Goal: Information Seeking & Learning: Learn about a topic

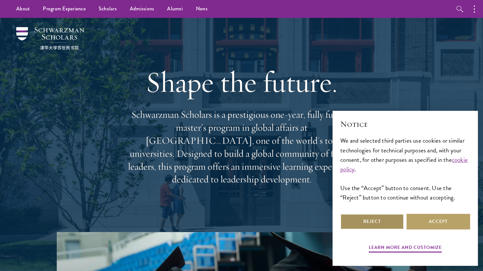
click at [368, 218] on button "Reject" at bounding box center [372, 221] width 64 height 16
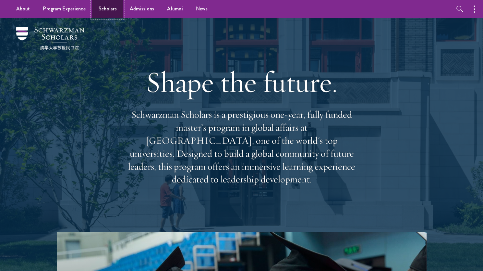
click at [113, 11] on link "Scholars" at bounding box center [107, 9] width 31 height 18
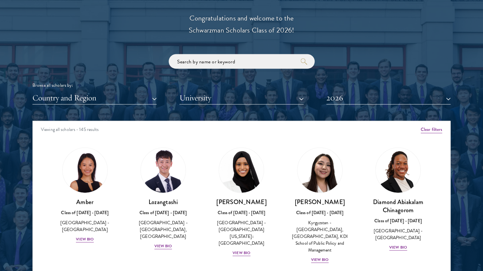
scroll to position [741, 0]
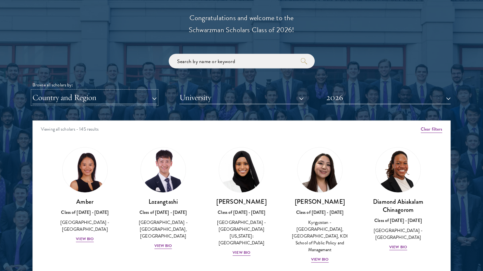
click at [127, 95] on button "Country and Region" at bounding box center [94, 97] width 124 height 13
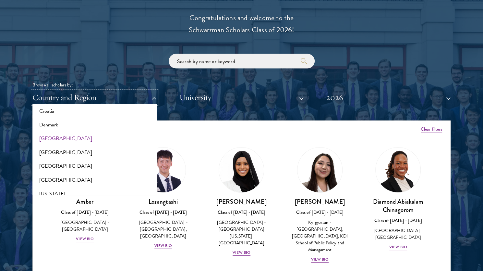
scroll to position [308, 0]
click at [53, 154] on button "[GEOGRAPHIC_DATA]" at bounding box center [94, 152] width 120 height 14
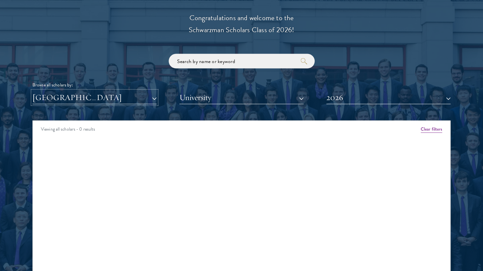
click at [100, 102] on button "[GEOGRAPHIC_DATA]" at bounding box center [94, 97] width 124 height 13
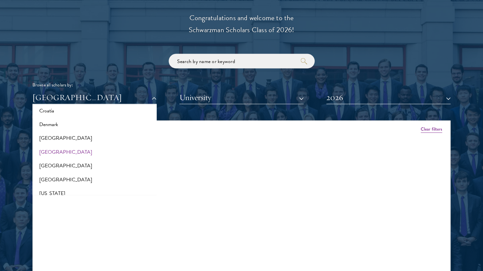
click at [349, 104] on div "Scholar Directory Congratulations and welcome to the Schwarzman Scholars Class …" at bounding box center [241, 150] width 418 height 330
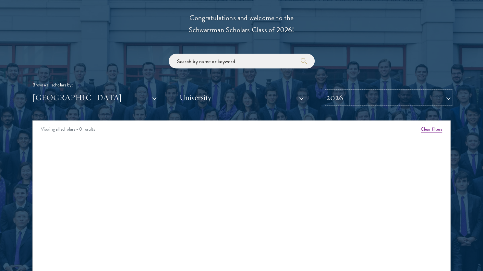
click at [349, 99] on button "2026" at bounding box center [388, 97] width 124 height 13
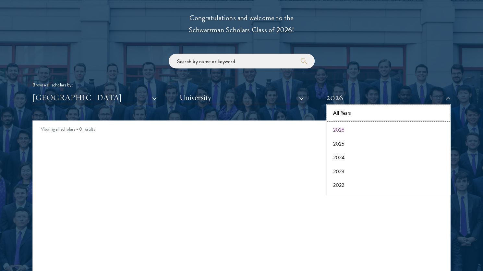
click at [340, 115] on button "All Years" at bounding box center [388, 113] width 120 height 14
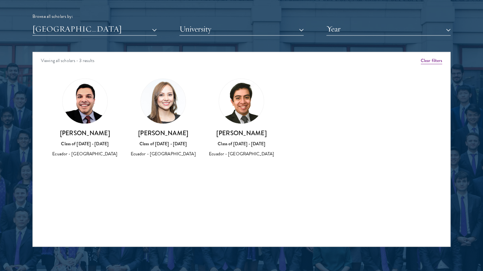
scroll to position [810, 0]
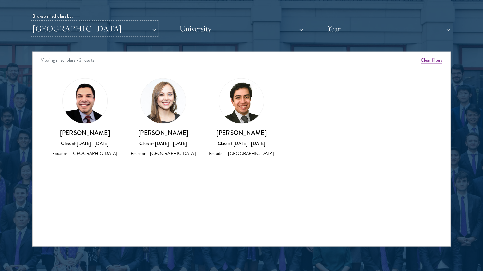
click at [91, 29] on button "[GEOGRAPHIC_DATA]" at bounding box center [94, 28] width 124 height 13
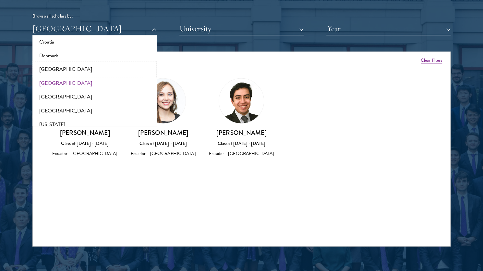
click at [91, 74] on button "[GEOGRAPHIC_DATA]" at bounding box center [94, 70] width 120 height 14
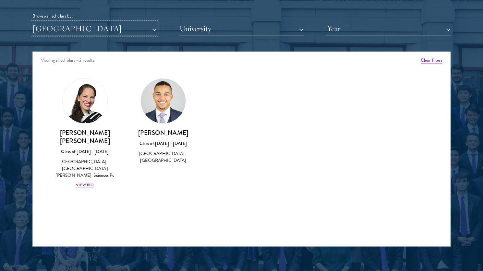
click at [108, 26] on button "[GEOGRAPHIC_DATA]" at bounding box center [94, 28] width 124 height 13
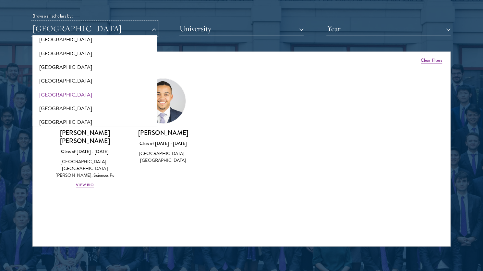
scroll to position [186, 0]
click at [67, 106] on button "[GEOGRAPHIC_DATA]" at bounding box center [94, 109] width 120 height 14
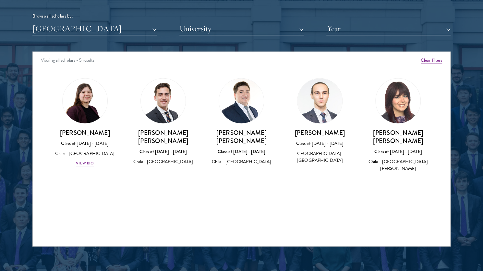
click at [175, 132] on h3 "Pascual Cortes-Monroy Edwards" at bounding box center [162, 136] width 65 height 16
copy div "Pascual Cortes-Monroy Edwards"
click at [234, 128] on h3 "Felipe Ignacio Flores Guajardo" at bounding box center [241, 136] width 65 height 16
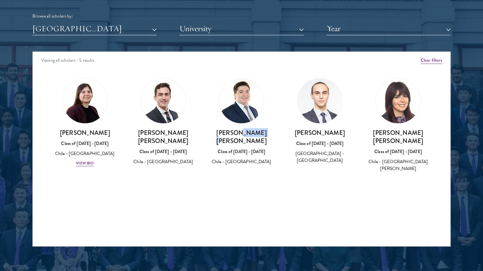
click at [234, 128] on h3 "Felipe Ignacio Flores Guajardo" at bounding box center [241, 136] width 65 height 16
click at [134, 31] on button "[GEOGRAPHIC_DATA]" at bounding box center [94, 28] width 124 height 13
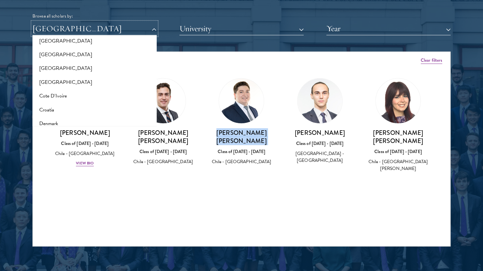
scroll to position [244, 0]
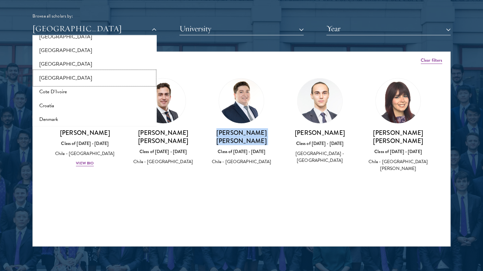
click at [58, 76] on button "[GEOGRAPHIC_DATA]" at bounding box center [94, 78] width 120 height 14
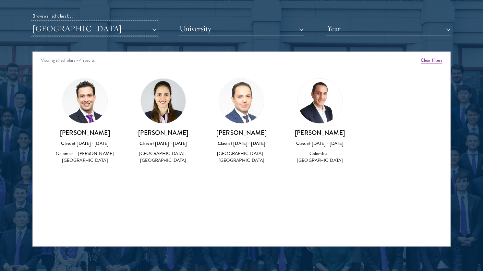
click at [114, 30] on button "[GEOGRAPHIC_DATA]" at bounding box center [94, 28] width 124 height 13
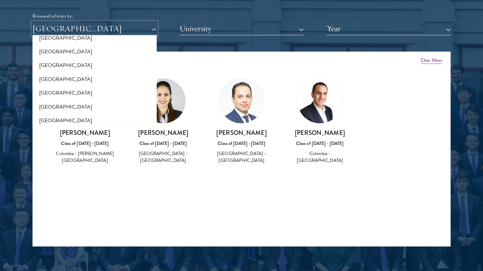
scroll to position [868, 0]
click at [83, 72] on button "[GEOGRAPHIC_DATA]" at bounding box center [94, 79] width 120 height 14
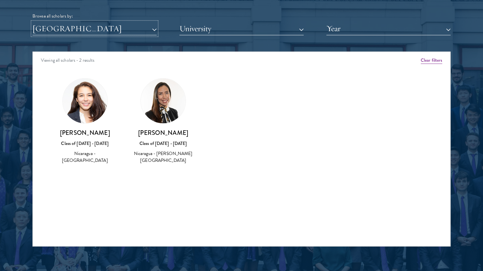
click at [119, 28] on button "[GEOGRAPHIC_DATA]" at bounding box center [94, 28] width 124 height 13
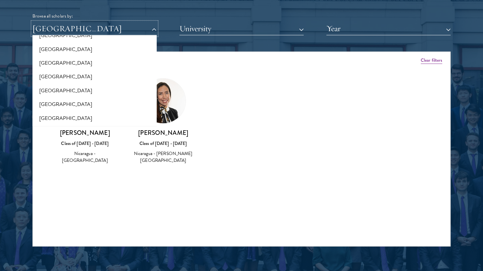
scroll to position [438, 0]
click at [69, 94] on button "[GEOGRAPHIC_DATA]" at bounding box center [94, 91] width 120 height 14
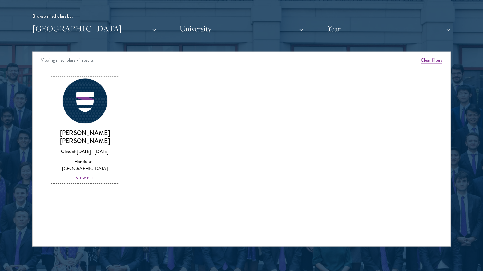
click at [69, 94] on img at bounding box center [84, 100] width 49 height 49
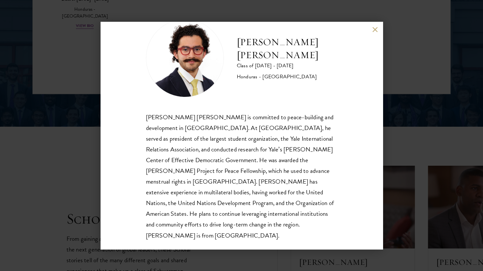
scroll to position [963, 0]
click at [374, 29] on button at bounding box center [375, 30] width 6 height 6
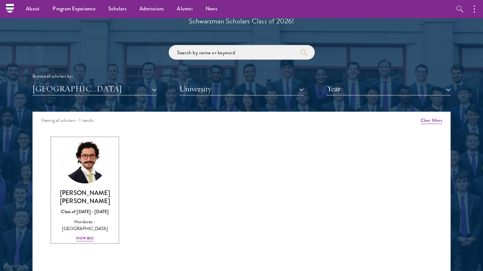
scroll to position [739, 0]
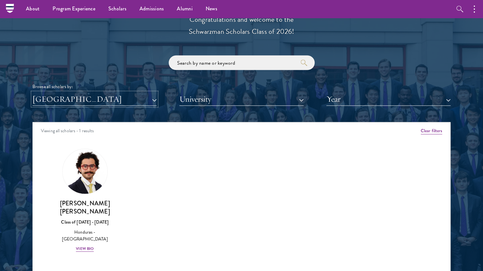
click at [125, 101] on button "[GEOGRAPHIC_DATA]" at bounding box center [94, 98] width 124 height 13
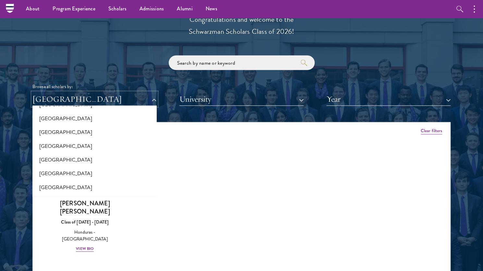
scroll to position [969, 0]
click at [113, 127] on button "[GEOGRAPHIC_DATA]" at bounding box center [94, 132] width 120 height 14
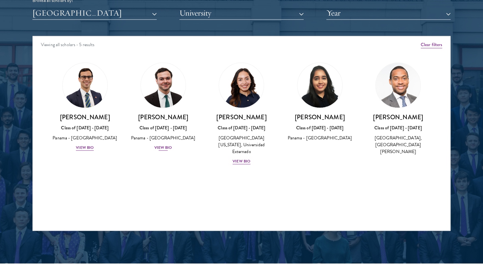
scroll to position [826, 0]
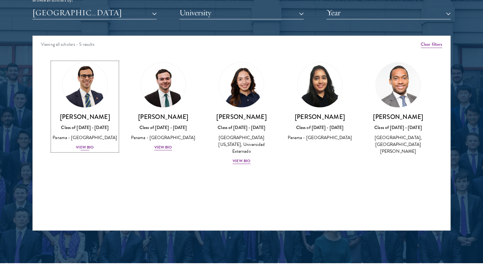
click at [89, 150] on div "View Bio" at bounding box center [85, 147] width 18 height 6
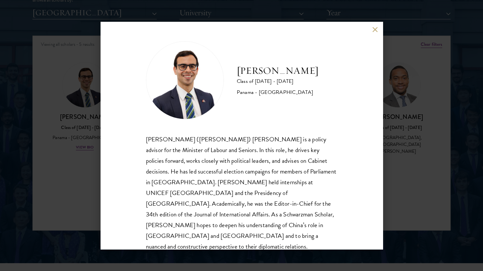
scroll to position [11, 0]
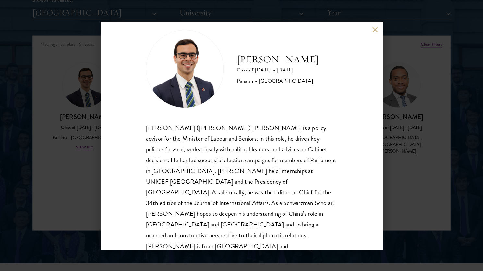
click at [209, 192] on div "Pedro (Felipe) Alfaro is a policy advisor for the Minister of Labour and Senior…" at bounding box center [241, 191] width 191 height 139
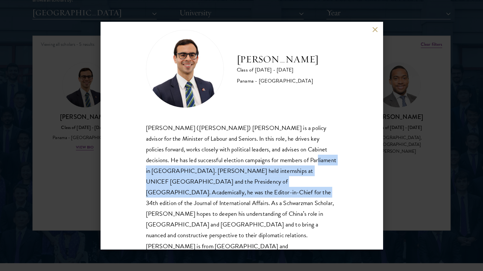
drag, startPoint x: 209, startPoint y: 192, endPoint x: 302, endPoint y: 159, distance: 98.6
click at [302, 159] on div "Pedro (Felipe) Alfaro is a policy advisor for the Minister of Labour and Senior…" at bounding box center [241, 191] width 191 height 139
click at [374, 31] on button at bounding box center [375, 30] width 6 height 6
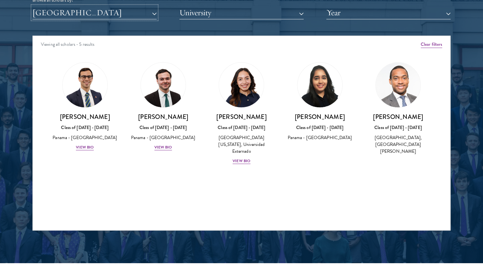
click at [117, 9] on button "[GEOGRAPHIC_DATA]" at bounding box center [94, 12] width 124 height 13
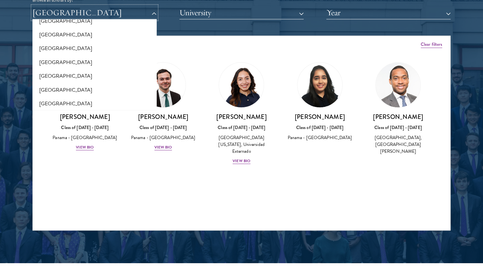
scroll to position [1264, 0]
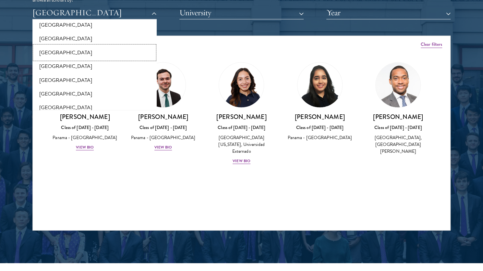
click at [95, 51] on button "[GEOGRAPHIC_DATA]" at bounding box center [94, 53] width 120 height 14
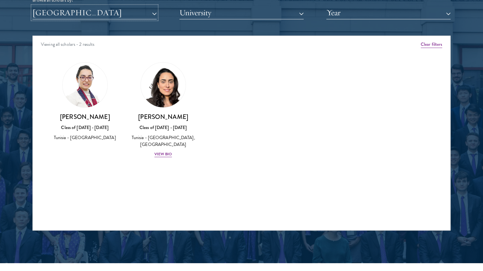
click at [127, 10] on button "[GEOGRAPHIC_DATA]" at bounding box center [94, 12] width 124 height 13
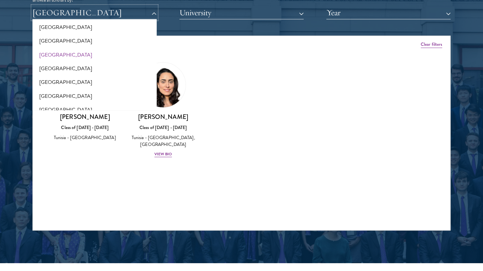
scroll to position [1359, 0]
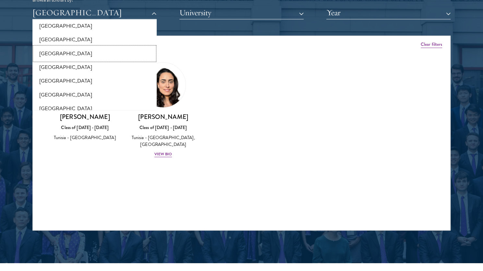
click at [108, 47] on button "[GEOGRAPHIC_DATA]" at bounding box center [94, 54] width 120 height 14
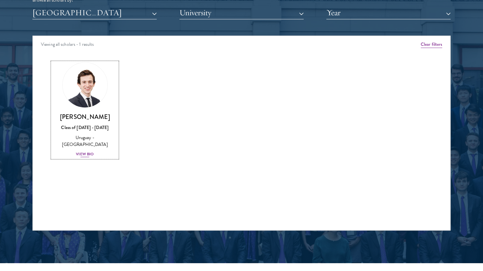
click at [85, 151] on div "View Bio" at bounding box center [85, 154] width 18 height 6
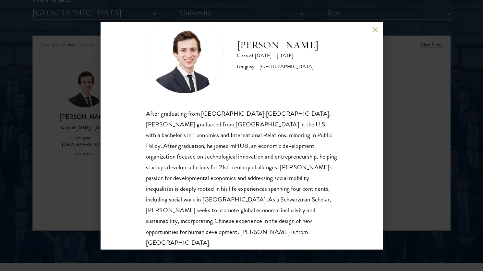
scroll to position [33, 0]
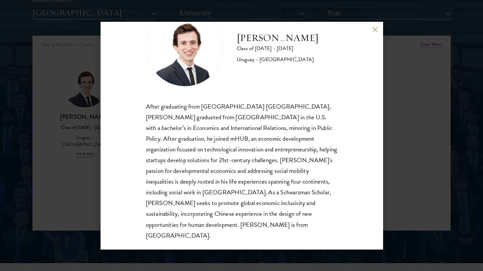
click at [375, 30] on button at bounding box center [375, 30] width 6 height 6
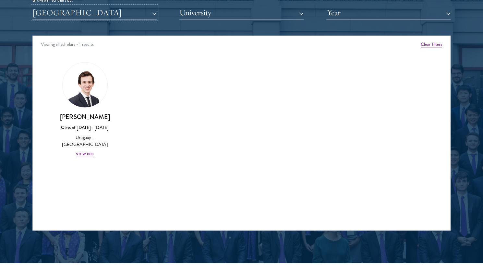
click at [120, 16] on button "[GEOGRAPHIC_DATA]" at bounding box center [94, 12] width 124 height 13
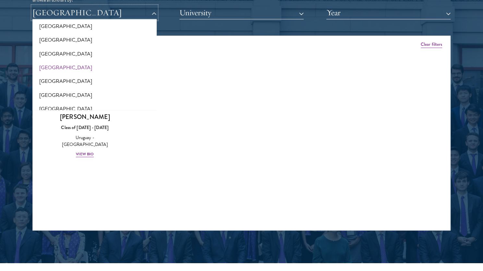
scroll to position [1222, 0]
click at [77, 75] on button "[GEOGRAPHIC_DATA]" at bounding box center [94, 81] width 120 height 14
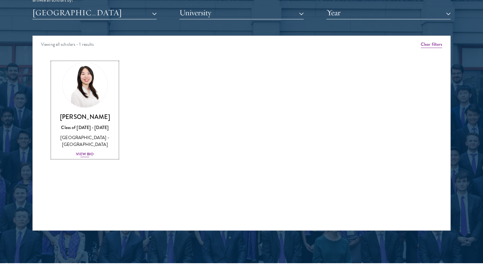
drag, startPoint x: 77, startPoint y: 75, endPoint x: 73, endPoint y: 79, distance: 5.3
click at [73, 79] on img at bounding box center [84, 84] width 49 height 49
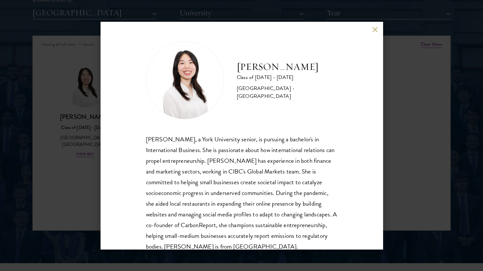
scroll to position [22, 0]
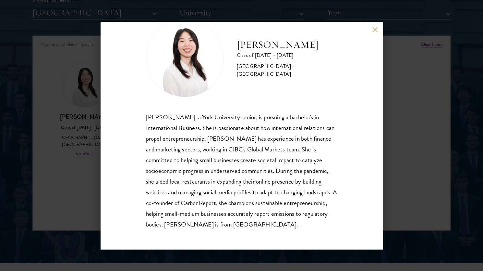
click at [372, 31] on button at bounding box center [375, 30] width 6 height 6
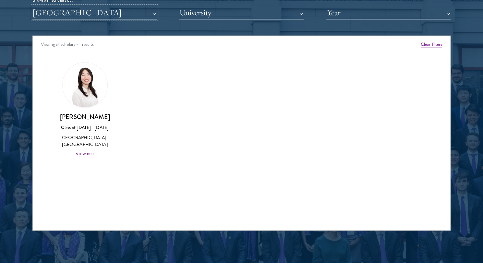
click at [142, 16] on button "[GEOGRAPHIC_DATA]" at bounding box center [94, 12] width 124 height 13
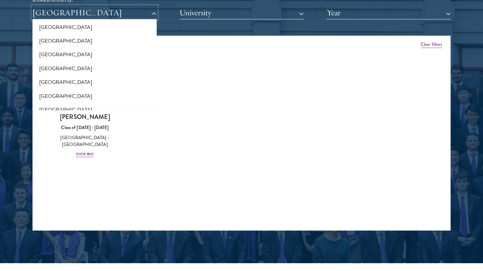
scroll to position [930, 0]
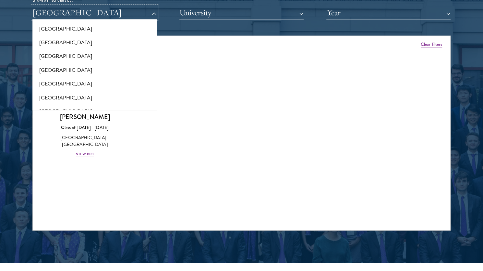
click at [126, 13] on button "[GEOGRAPHIC_DATA]" at bounding box center [94, 12] width 124 height 13
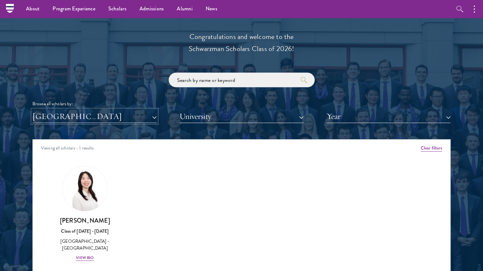
scroll to position [418, 0]
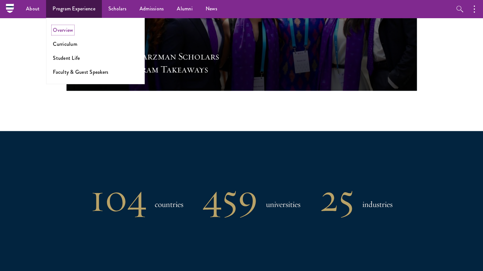
click at [65, 31] on link "Overview" at bounding box center [63, 29] width 20 height 7
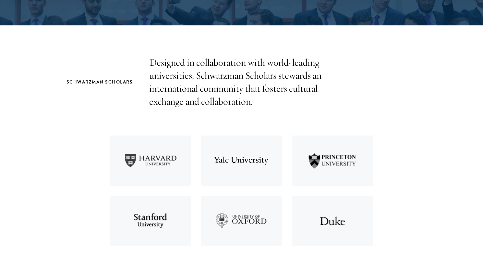
scroll to position [177, 0]
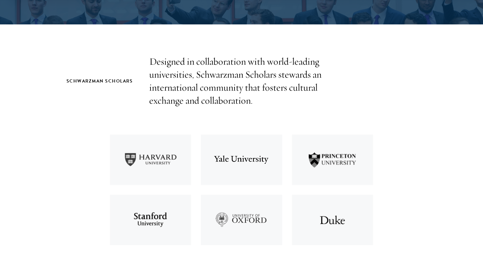
click at [211, 104] on p "Designed in collaboration with world-leading universities, Schwarzman Scholars …" at bounding box center [241, 81] width 185 height 52
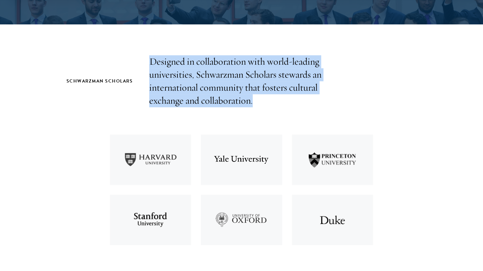
click at [211, 104] on p "Designed in collaboration with world-leading universities, Schwarzman Scholars …" at bounding box center [241, 81] width 185 height 52
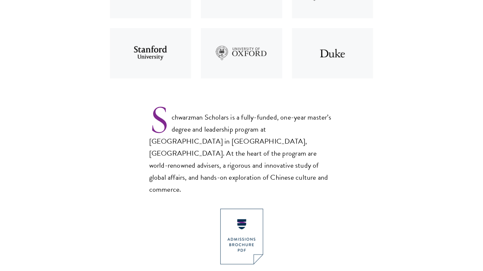
scroll to position [344, 0]
click at [230, 150] on p "Schwarzman Scholars is a fully-funded, one-year master’s degree and leadership …" at bounding box center [241, 147] width 185 height 95
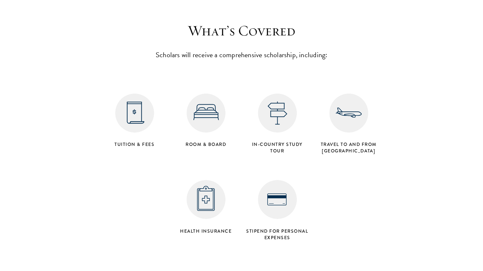
scroll to position [2587, 0]
click at [272, 227] on h4 "Stipend for personal expenses" at bounding box center [277, 233] width 65 height 13
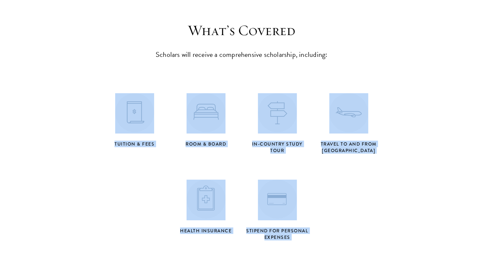
drag, startPoint x: 272, startPoint y: 207, endPoint x: 122, endPoint y: 96, distance: 186.3
click at [122, 96] on div "Tuition & Fees Room & Board in-country study tour Travel to and from Beijing He…" at bounding box center [241, 156] width 285 height 173
click at [122, 96] on img at bounding box center [134, 112] width 39 height 39
click at [200, 131] on div "Tuition & Fees Room & Board in-country study tour Travel to and from Beijing He…" at bounding box center [241, 156] width 285 height 173
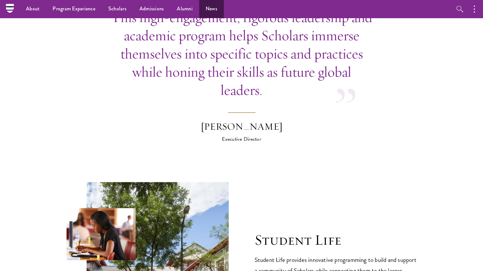
scroll to position [1925, 0]
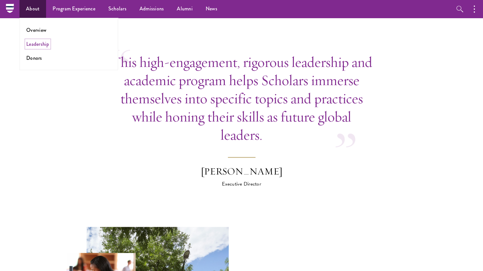
click at [36, 47] on link "Leadership" at bounding box center [37, 43] width 23 height 7
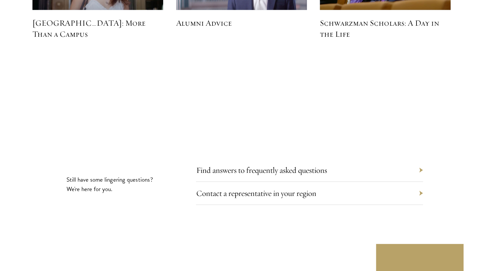
scroll to position [2063, 0]
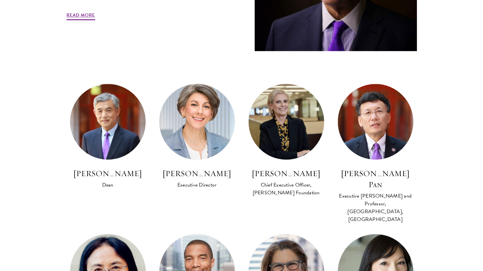
scroll to position [329, 0]
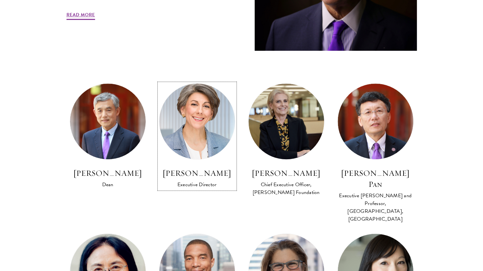
click at [194, 142] on img at bounding box center [196, 121] width 83 height 83
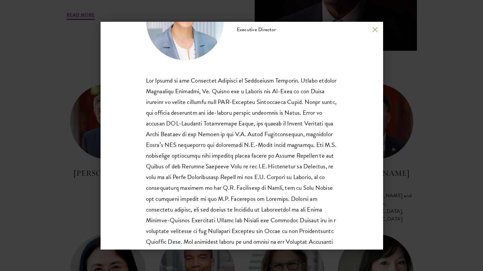
scroll to position [59, 0]
click at [222, 93] on div "Ms. Celico holds a Master of International Public Policy from the Johns Hopkins…" at bounding box center [241, 203] width 191 height 257
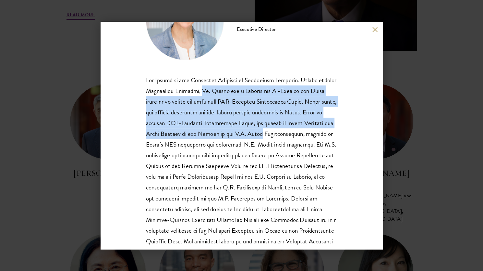
drag, startPoint x: 222, startPoint y: 93, endPoint x: 304, endPoint y: 134, distance: 91.7
click at [304, 134] on div "Ms. Celico holds a Master of International Public Policy from the Johns Hopkins…" at bounding box center [241, 203] width 191 height 257
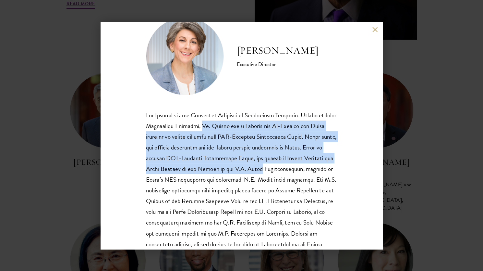
scroll to position [23, 0]
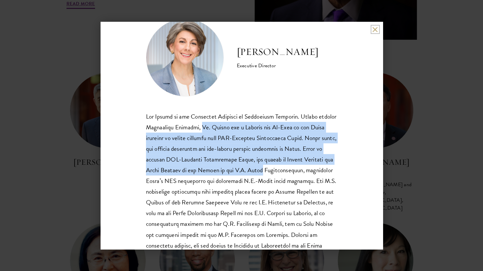
click at [373, 30] on button at bounding box center [375, 30] width 6 height 6
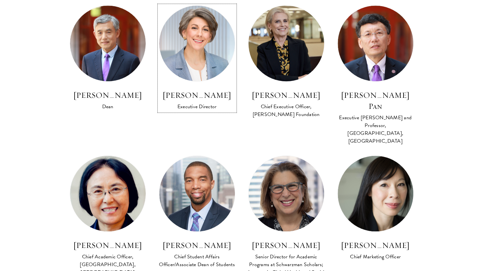
scroll to position [408, 0]
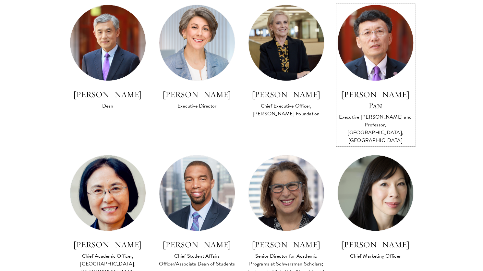
click at [390, 70] on img at bounding box center [375, 42] width 83 height 83
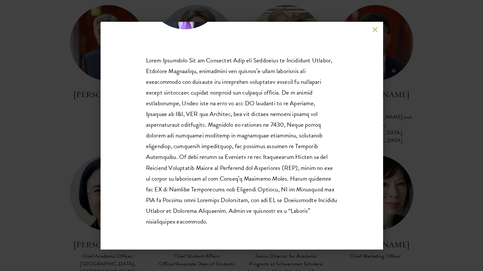
scroll to position [90, 0]
click at [373, 30] on button at bounding box center [375, 30] width 6 height 6
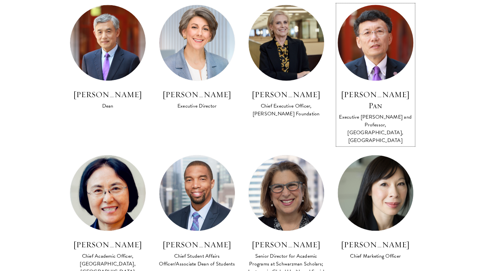
click at [383, 62] on img at bounding box center [375, 42] width 83 height 83
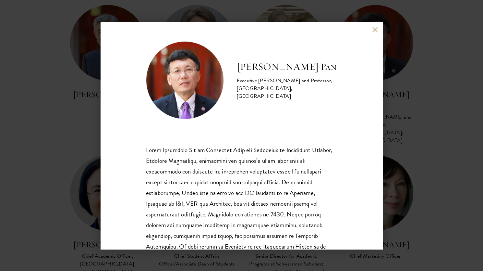
click at [373, 30] on button at bounding box center [375, 30] width 6 height 6
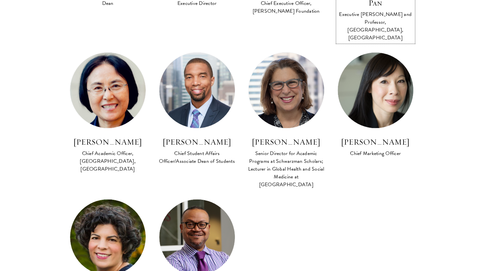
scroll to position [511, 0]
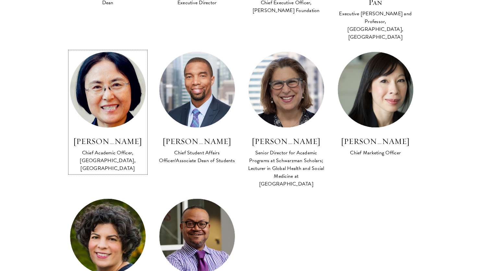
click at [110, 89] on img at bounding box center [107, 89] width 83 height 83
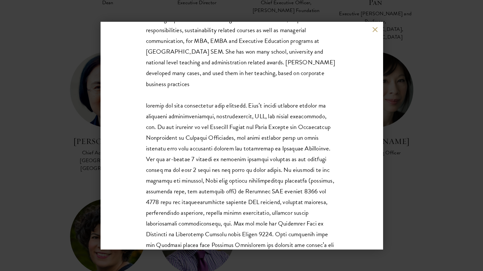
scroll to position [194, 0]
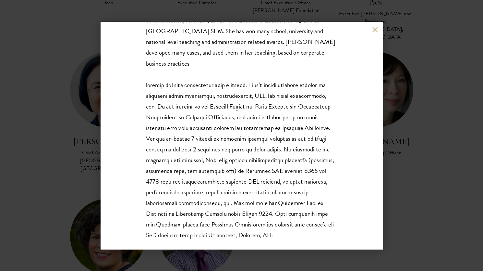
click at [373, 30] on button at bounding box center [375, 30] width 6 height 6
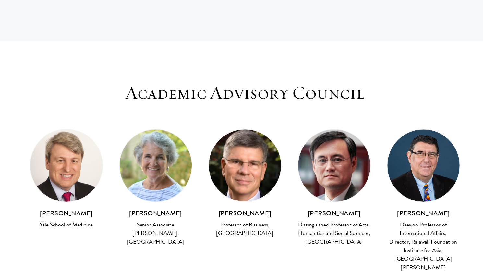
scroll to position [1652, 0]
click at [180, 230] on div "Senior Associate Dean, Yale College" at bounding box center [170, 240] width 58 height 20
click at [238, 230] on div "Professor of Business, Harvard Business School" at bounding box center [241, 237] width 58 height 14
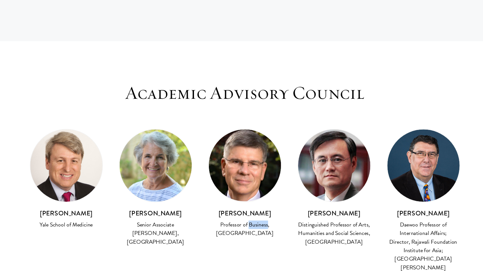
click at [238, 230] on div "Professor of Business, Harvard Business School" at bounding box center [241, 237] width 58 height 14
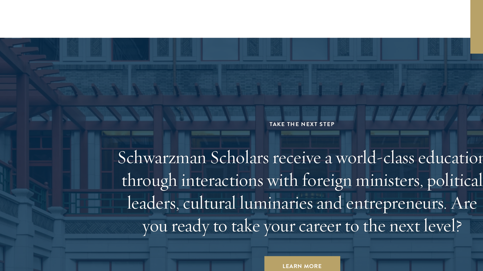
scroll to position [2105, 0]
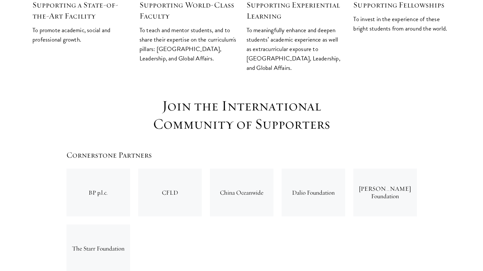
scroll to position [920, 0]
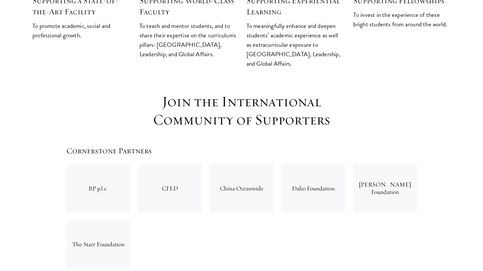
click at [92, 164] on div "BP p.l.c." at bounding box center [98, 188] width 64 height 48
drag, startPoint x: 92, startPoint y: 150, endPoint x: 77, endPoint y: 195, distance: 47.3
click at [77, 195] on div "BP p.l.c. CFLD China Oceanwide Dalio Foundation [PERSON_NAME] Foundation The St…" at bounding box center [241, 216] width 358 height 112
click at [77, 220] on div "The Starr Foundation" at bounding box center [98, 244] width 64 height 48
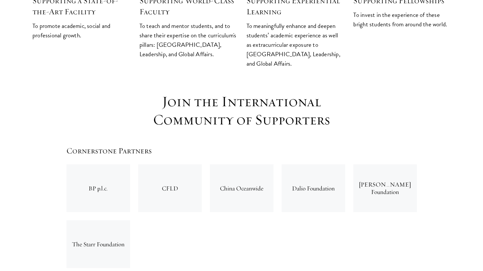
click at [381, 164] on div "[PERSON_NAME] Foundation" at bounding box center [385, 188] width 64 height 48
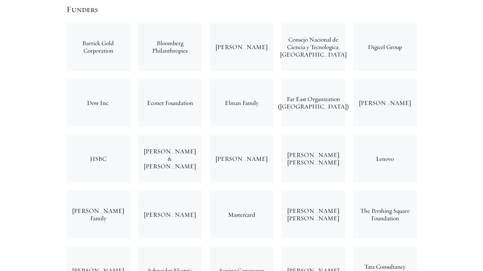
scroll to position [1572, 0]
click at [378, 78] on div "[PERSON_NAME]" at bounding box center [385, 102] width 64 height 48
copy div "[PERSON_NAME]"
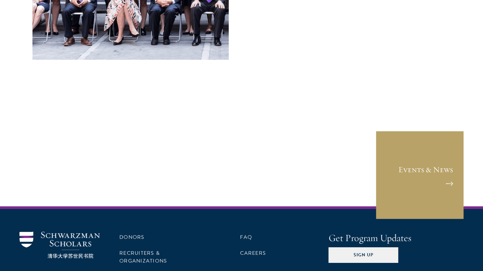
scroll to position [2655, 0]
